Goal: Task Accomplishment & Management: Manage account settings

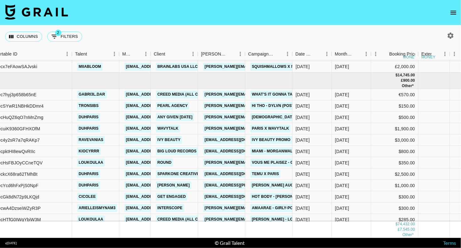
scroll to position [24, 59]
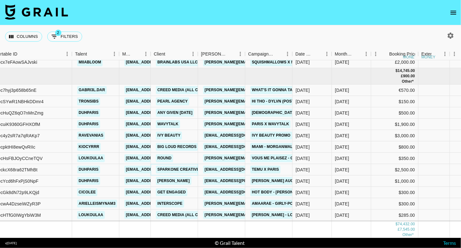
click at [188, 169] on link "Sparkone Creative Limited" at bounding box center [186, 169] width 61 height 8
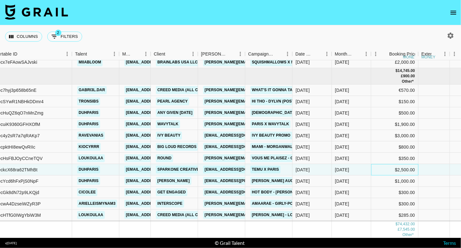
click at [398, 168] on div "$2,500.00" at bounding box center [394, 169] width 47 height 11
drag, startPoint x: 391, startPoint y: 170, endPoint x: 362, endPoint y: 170, distance: 29.3
type input "1250"
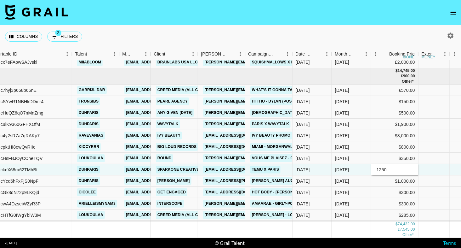
click at [418, 29] on div "Columns 2 Filters + Booking" at bounding box center [230, 36] width 461 height 23
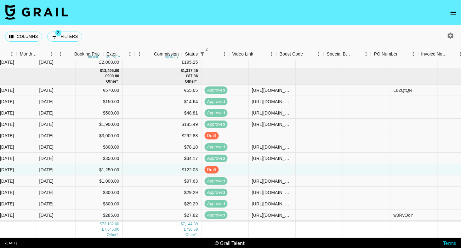
scroll to position [24, 349]
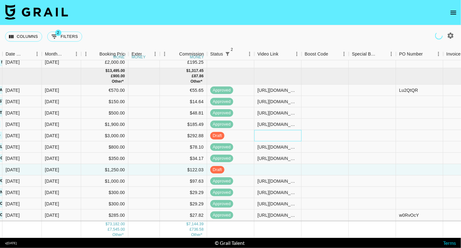
click at [278, 134] on div at bounding box center [277, 135] width 47 height 11
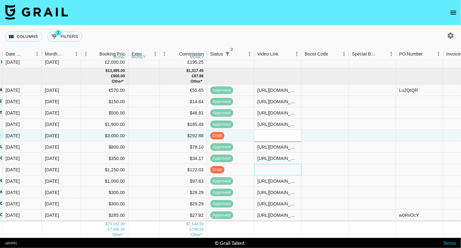
click at [270, 164] on div at bounding box center [277, 169] width 47 height 11
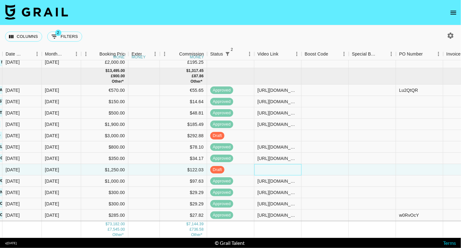
click at [270, 164] on div at bounding box center [277, 169] width 47 height 11
type input "https://www.tiktok.com/@duhparis/video/7531182361233411341?_r=1&_t=ZT-8yKtYRSmz…"
click at [277, 27] on div "Columns 2 Filters + Booking" at bounding box center [230, 36] width 461 height 23
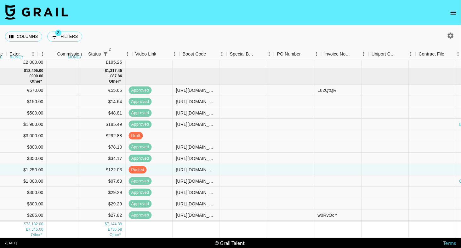
scroll to position [24, 639]
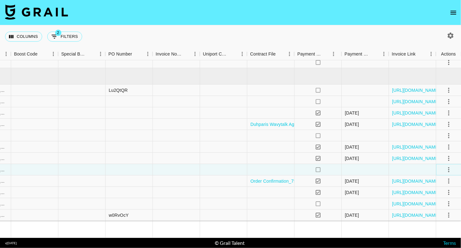
click at [449, 172] on icon "select merge strategy" at bounding box center [449, 170] width 8 height 8
click at [435, 231] on div "Approve" at bounding box center [434, 228] width 19 height 8
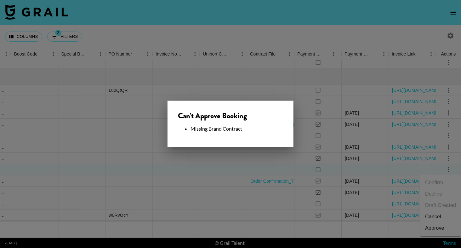
click at [241, 176] on div at bounding box center [230, 124] width 461 height 248
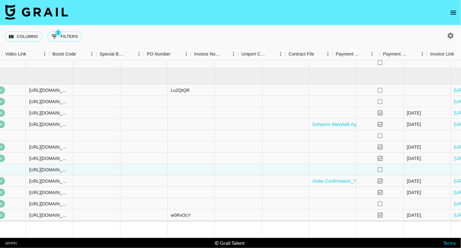
scroll to position [24, 618]
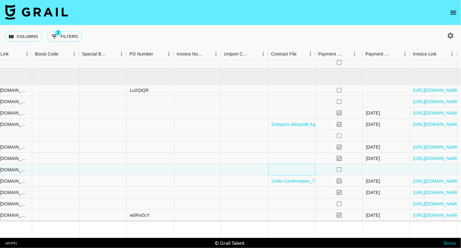
click at [289, 165] on div at bounding box center [291, 169] width 47 height 11
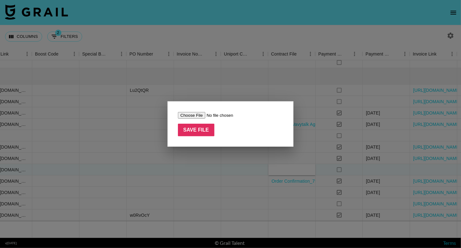
click at [182, 113] on input "file" at bounding box center [218, 115] width 80 height 7
type input "C:\fakepath\duhparis+Temu-3 (2).pdf"
click at [199, 133] on input "Save File" at bounding box center [196, 129] width 37 height 13
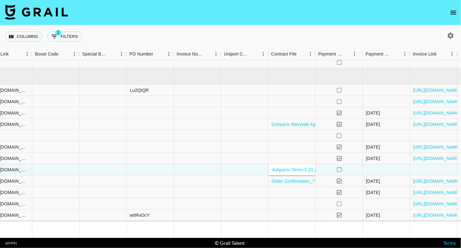
click at [306, 35] on div "Columns 2 Filters + Booking" at bounding box center [230, 36] width 461 height 23
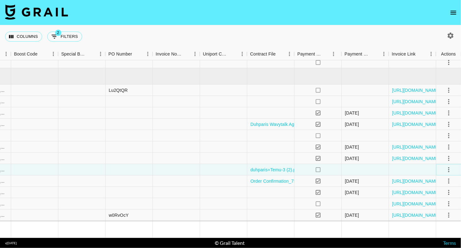
click at [449, 168] on icon "select merge strategy" at bounding box center [449, 170] width 8 height 8
click at [442, 230] on div "Approve" at bounding box center [434, 228] width 19 height 8
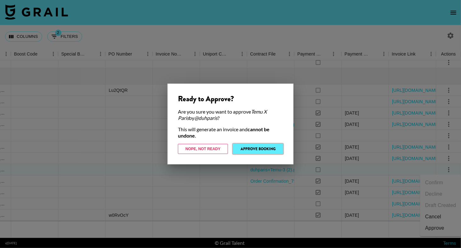
click at [266, 149] on button "Approve Booking" at bounding box center [258, 149] width 50 height 10
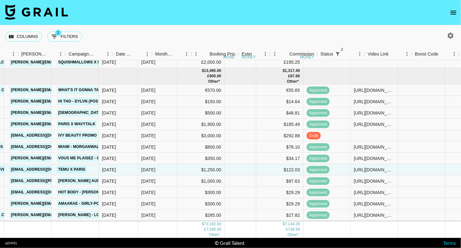
scroll to position [24, 175]
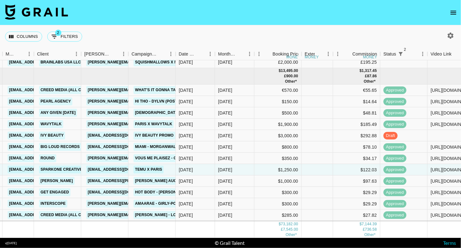
click at [451, 9] on icon "open drawer" at bounding box center [454, 13] width 8 height 8
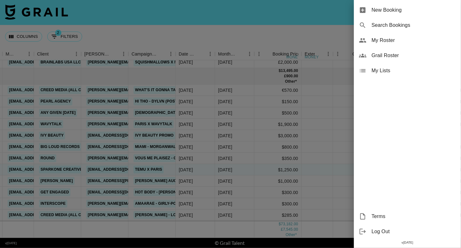
click at [404, 44] on div "My Roster" at bounding box center [407, 40] width 107 height 15
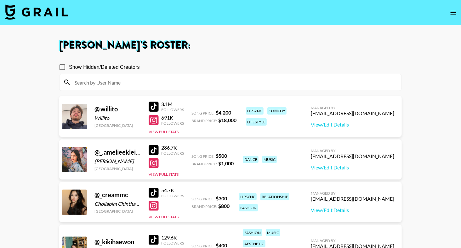
click at [201, 85] on input at bounding box center [234, 82] width 327 height 10
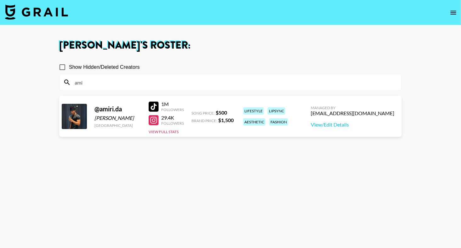
click at [260, 59] on section "Show Hidden/Deleted Creators ami" at bounding box center [230, 72] width 343 height 35
click at [0, 0] on section "Eve Hartney 's Roster: Show Hidden/Deleted Creators ami @ amiri.da Dashawn John…" at bounding box center [230, 146] width 461 height 293
click at [122, 80] on input "ami" at bounding box center [234, 82] width 327 height 10
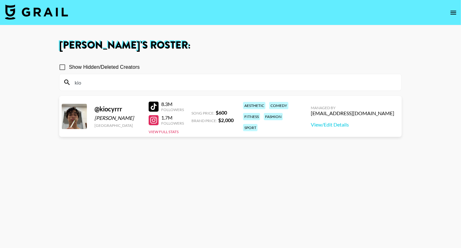
type input "kio"
click at [0, 0] on section "Eve Hartney 's Roster: Show Hidden/Deleted Creators kio @ kiocyrrr Kio Cyr Unit…" at bounding box center [230, 146] width 461 height 293
click at [84, 85] on input "kio" at bounding box center [234, 82] width 327 height 10
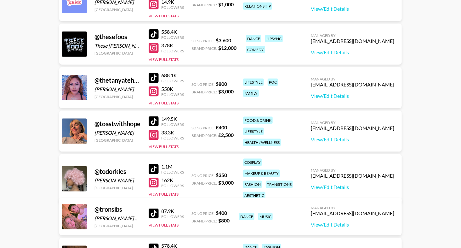
scroll to position [3390, 0]
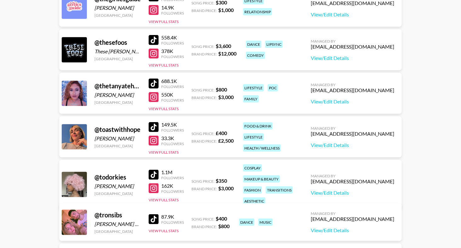
click at [151, 169] on div at bounding box center [154, 174] width 10 height 10
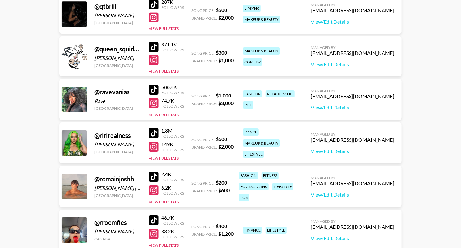
scroll to position [2952, 0]
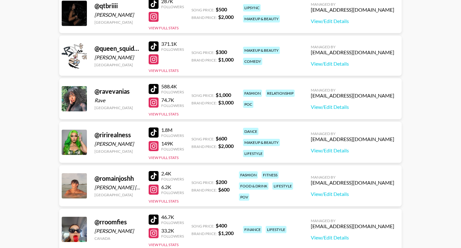
click at [157, 216] on div at bounding box center [154, 219] width 10 height 10
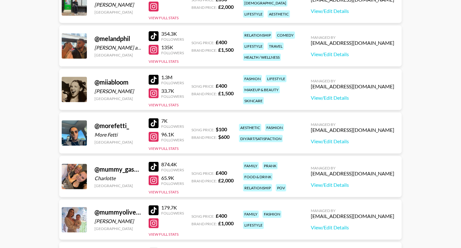
scroll to position [2393, 0]
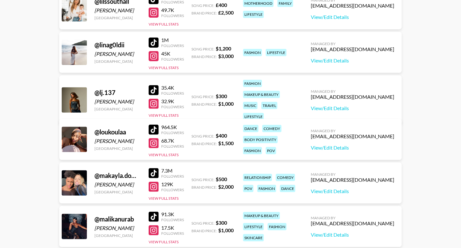
scroll to position [2134, 0]
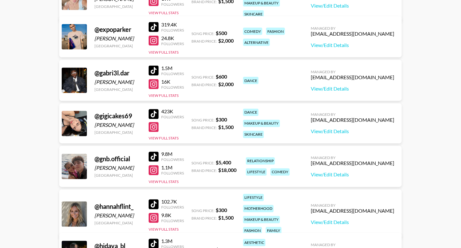
scroll to position [1455, 0]
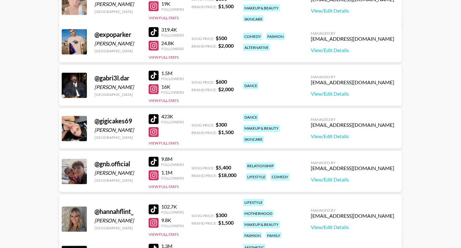
click at [152, 115] on div at bounding box center [154, 119] width 10 height 10
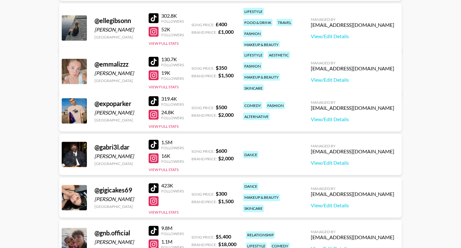
scroll to position [1371, 0]
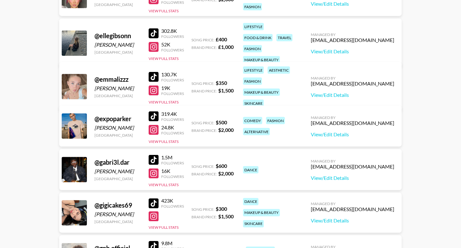
drag, startPoint x: 154, startPoint y: 70, endPoint x: 67, endPoint y: 1, distance: 111.2
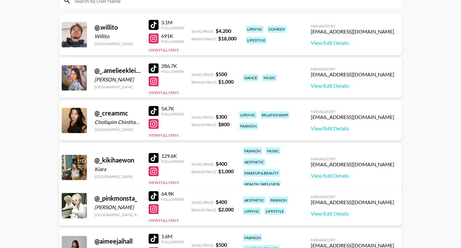
scroll to position [72, 0]
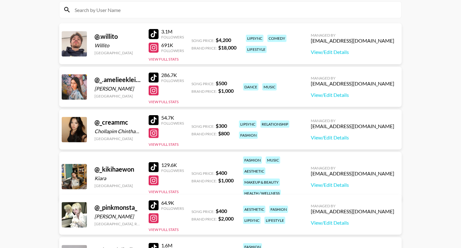
click at [155, 120] on div at bounding box center [154, 120] width 10 height 10
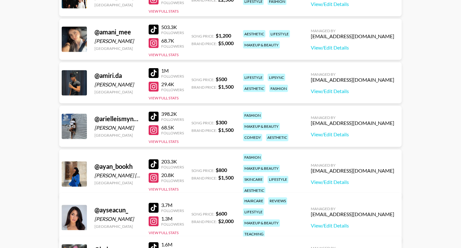
scroll to position [436, 0]
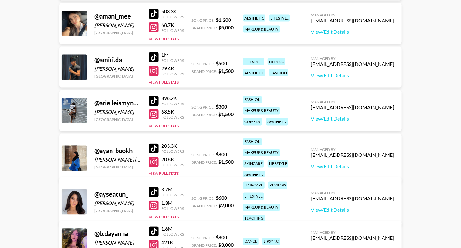
click at [158, 98] on div at bounding box center [154, 101] width 10 height 10
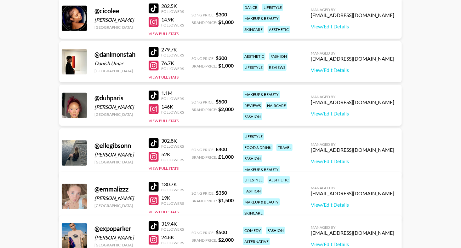
scroll to position [1274, 0]
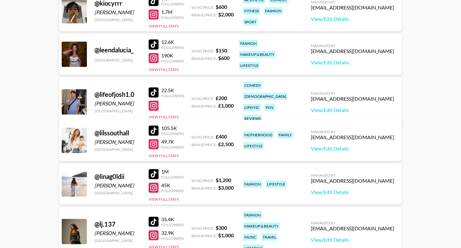
scroll to position [1942, 0]
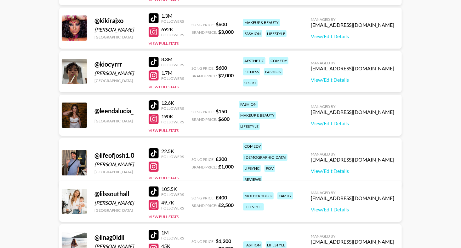
click at [151, 16] on div at bounding box center [154, 18] width 10 height 10
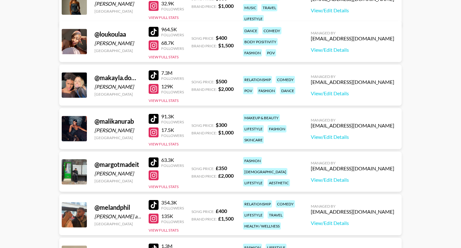
scroll to position [2232, 0]
click at [151, 117] on div at bounding box center [154, 119] width 10 height 10
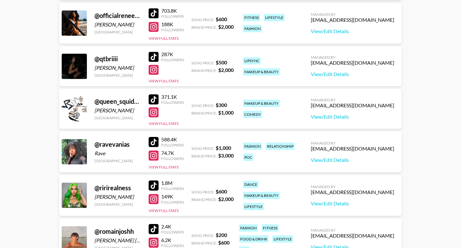
scroll to position [2917, 0]
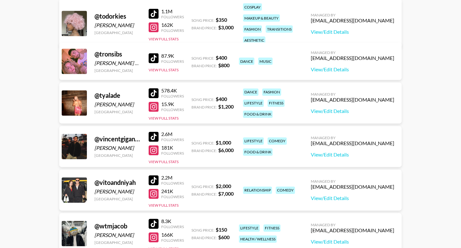
scroll to position [3415, 0]
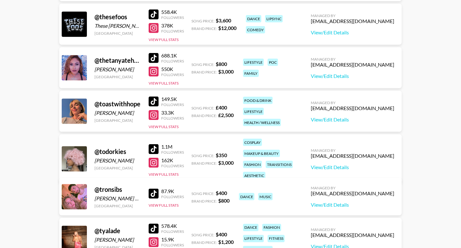
click at [151, 56] on div at bounding box center [154, 58] width 10 height 10
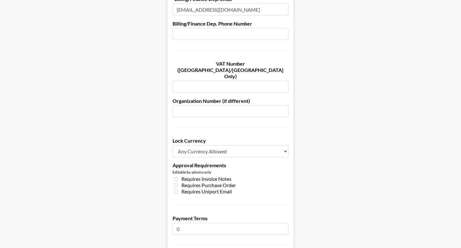
scroll to position [472, 0]
